Goal: Task Accomplishment & Management: Manage account settings

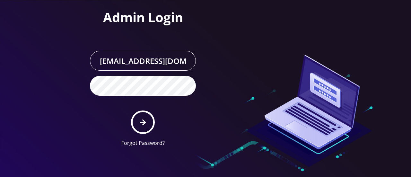
click at [104, 107] on form "gulraiz@gmail.com Forgot Password?" at bounding box center [143, 99] width 106 height 96
click at [143, 119] on icon "submit" at bounding box center [143, 122] width 6 height 7
click at [141, 121] on icon "submit" at bounding box center [143, 122] width 6 height 6
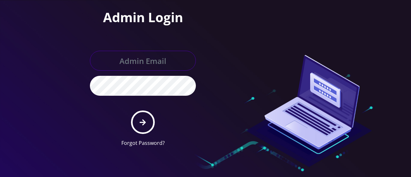
type input "[EMAIL_ADDRESS][DOMAIN_NAME]"
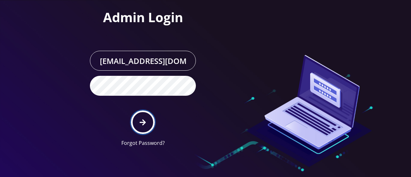
click at [142, 122] on icon "submit" at bounding box center [143, 122] width 6 height 6
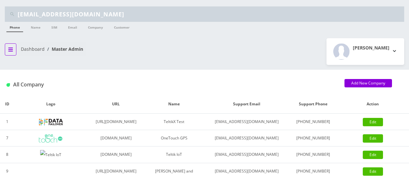
click at [12, 49] on icon "breadcrumb" at bounding box center [10, 49] width 4 height 4
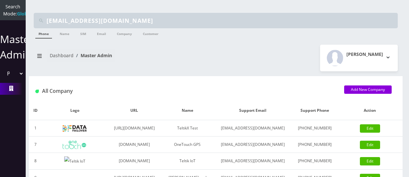
click at [16, 79] on select "Please select a Company TeltikX Test OneTouch GPS Teltik IoT Hale and Serrano P…" at bounding box center [13, 73] width 22 height 12
select select "1"
click at [2, 74] on select "Please select a Company TeltikX Test OneTouch GPS Teltik IoT Hale and Serrano P…" at bounding box center [13, 73] width 22 height 12
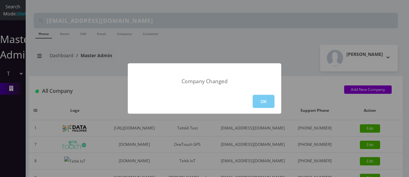
click at [267, 100] on button "OK" at bounding box center [263, 101] width 22 height 13
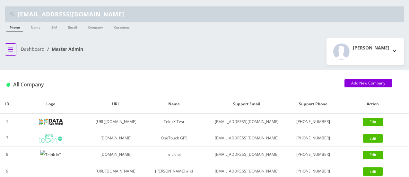
click at [11, 51] on icon "breadcrumb" at bounding box center [10, 49] width 4 height 4
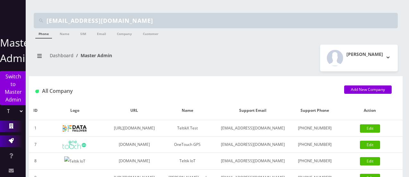
click at [10, 140] on icon at bounding box center [11, 140] width 5 height 5
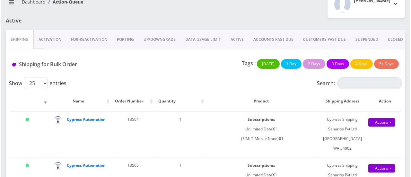
scroll to position [47, 0]
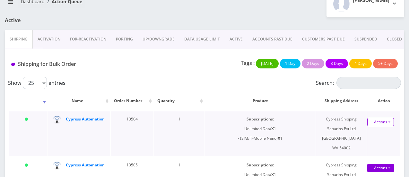
click at [381, 120] on link "Actions" at bounding box center [380, 122] width 27 height 8
click at [366, 133] on link "Shipped" at bounding box center [376, 134] width 51 height 10
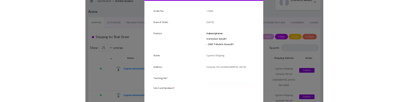
scroll to position [0, 0]
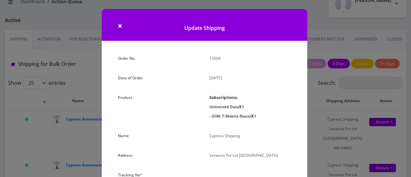
click at [193, 4] on div "× Update Shipping Order No. 13504 Date of Order October 14, 2025 Product Subscr…" at bounding box center [205, 88] width 411 height 177
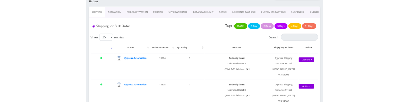
scroll to position [66, 0]
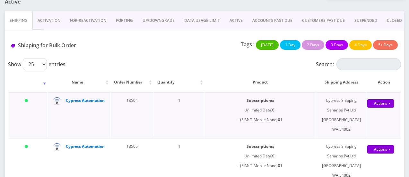
click at [101, 116] on td "Cypress Automation" at bounding box center [79, 114] width 62 height 45
click at [77, 100] on strong "Cypress Automation" at bounding box center [85, 100] width 39 height 5
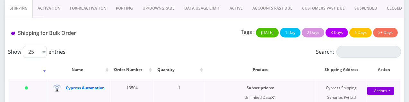
scroll to position [80, 0]
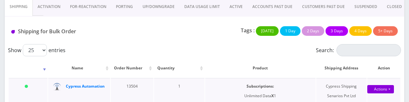
click at [32, 85] on td "Today" at bounding box center [28, 100] width 39 height 45
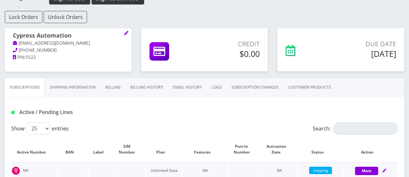
scroll to position [72, 0]
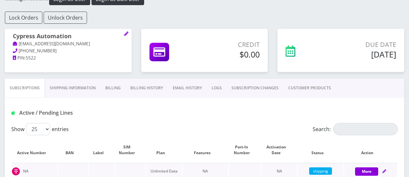
click at [163, 78] on div "Credit $0.00" at bounding box center [204, 54] width 136 height 50
click at [116, 88] on link "Billing" at bounding box center [112, 88] width 25 height 19
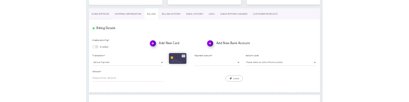
scroll to position [126, 0]
